Goal: Task Accomplishment & Management: Use online tool/utility

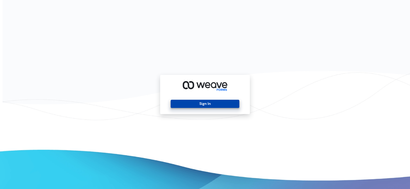
click at [211, 105] on button "Sign In" at bounding box center [205, 104] width 68 height 8
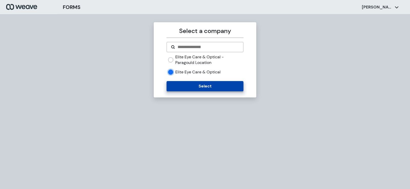
click at [185, 90] on button "Select" at bounding box center [204, 86] width 77 height 10
